Goal: Transaction & Acquisition: Purchase product/service

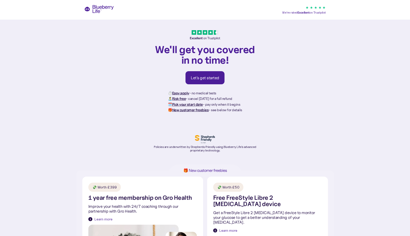
click at [201, 79] on div "Let's get started" at bounding box center [205, 77] width 28 height 5
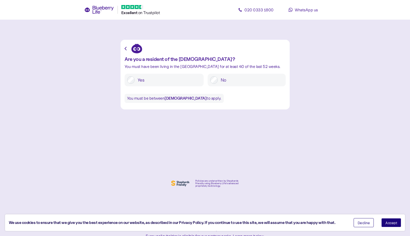
click at [388, 222] on span "Accept" at bounding box center [392, 223] width 12 height 4
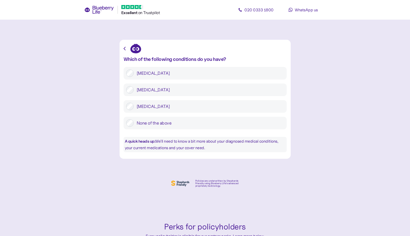
click at [123, 47] on div "Which of the following conditions do you have? [MEDICAL_DATA] [MEDICAL_DATA] [M…" at bounding box center [205, 99] width 171 height 119
click at [125, 49] on icon "button" at bounding box center [125, 49] width 2 height 4
